Goal: Purchase product/service

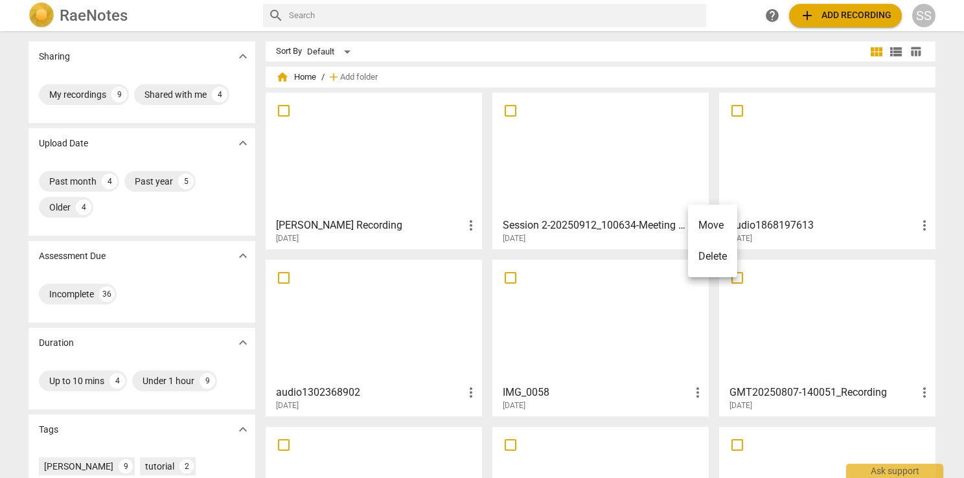
click at [919, 14] on div at bounding box center [482, 239] width 964 height 478
click at [922, 14] on div "SS" at bounding box center [924, 15] width 23 height 23
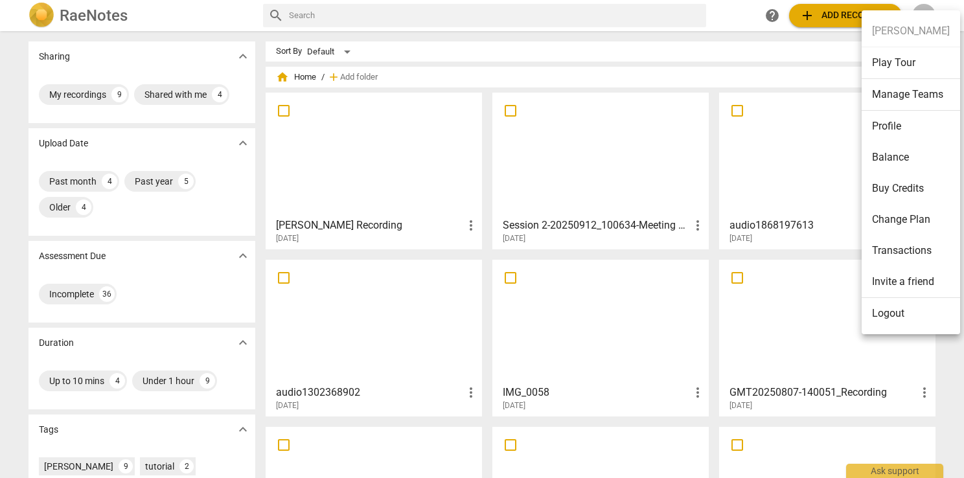
click at [899, 151] on li "Balance" at bounding box center [911, 157] width 99 height 31
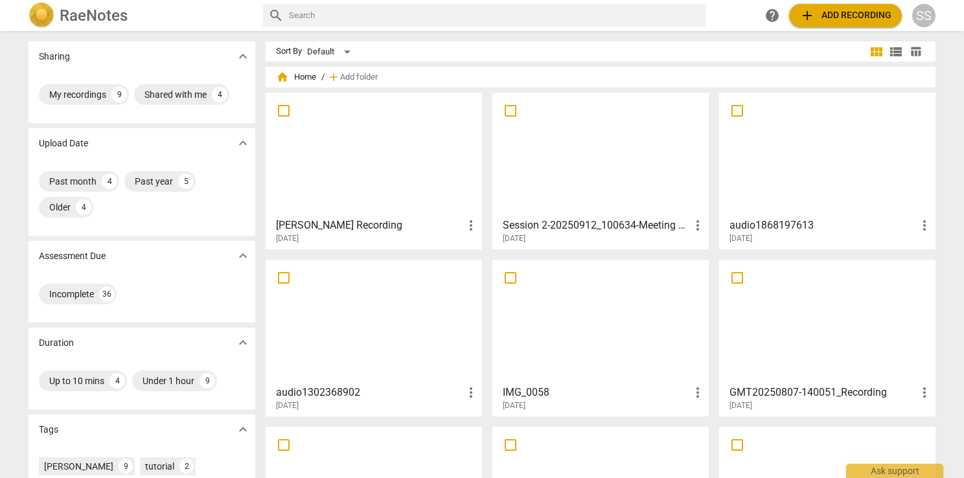
click at [874, 17] on span "add Add recording" at bounding box center [846, 16] width 92 height 16
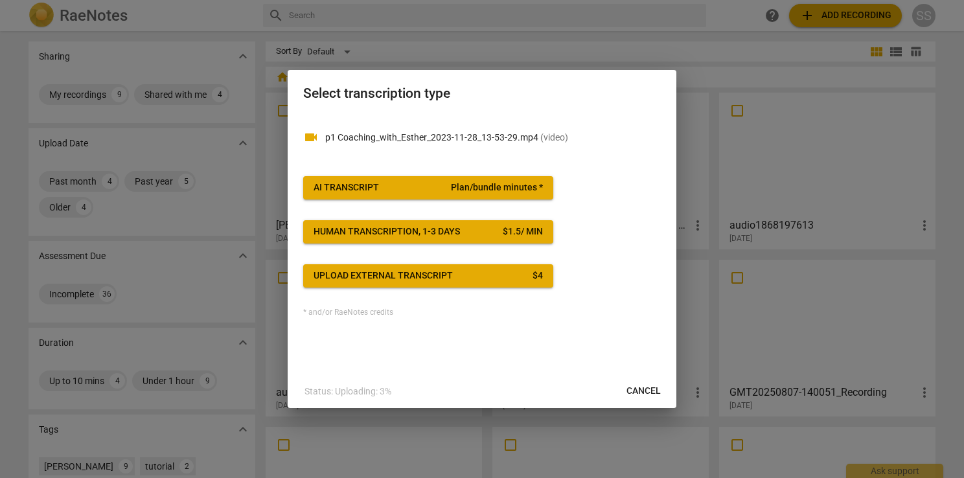
click at [422, 191] on span "AI Transcript Plan/bundle minutes *" at bounding box center [428, 187] width 229 height 13
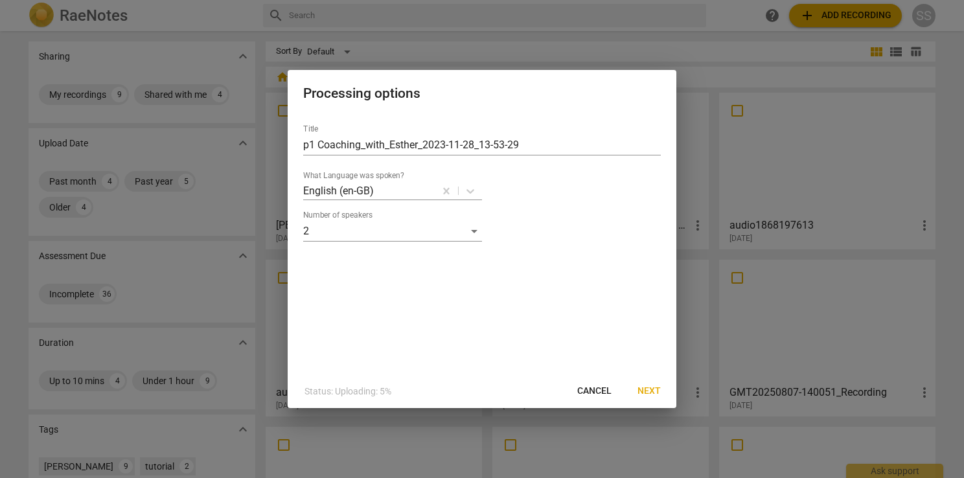
click at [655, 394] on span "Next" at bounding box center [649, 391] width 23 height 13
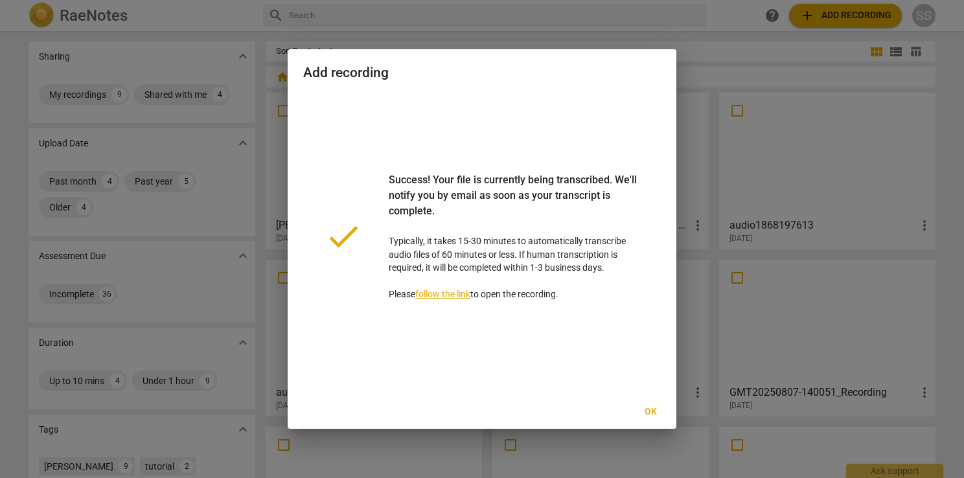
click at [647, 416] on span "Ok" at bounding box center [650, 412] width 21 height 13
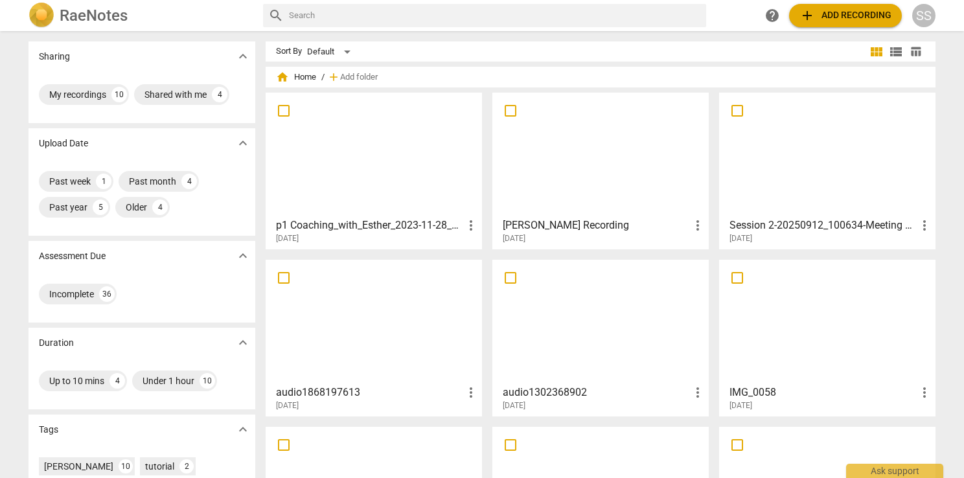
click at [405, 140] on div at bounding box center [373, 154] width 207 height 115
